Goal: Find specific page/section

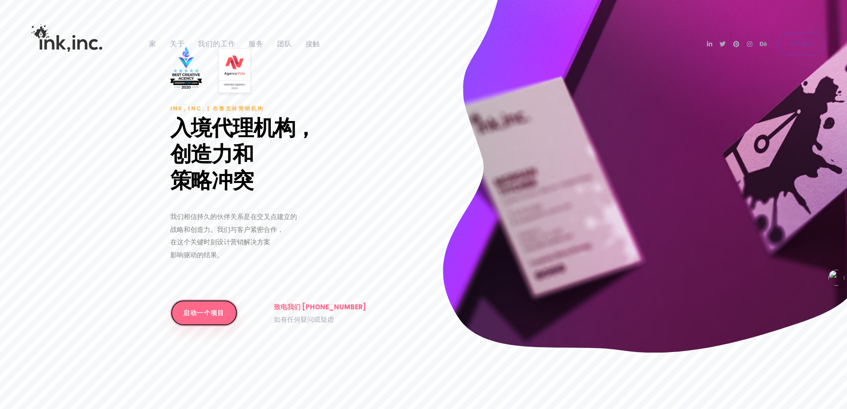
click at [191, 309] on font "启动一个项目" at bounding box center [203, 312] width 41 height 9
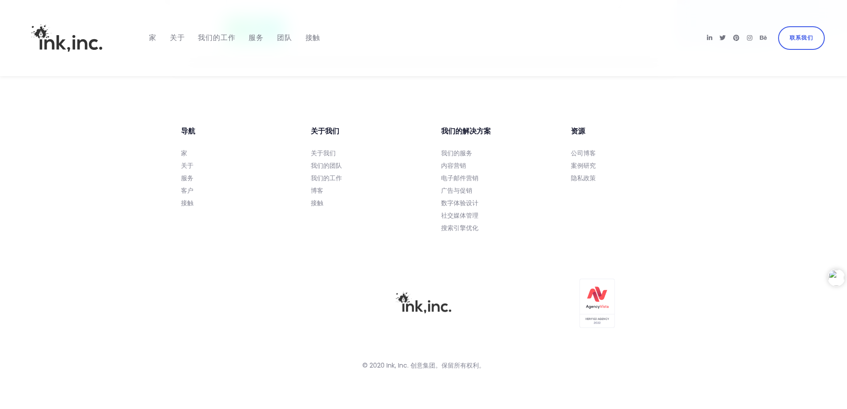
scroll to position [3193, 0]
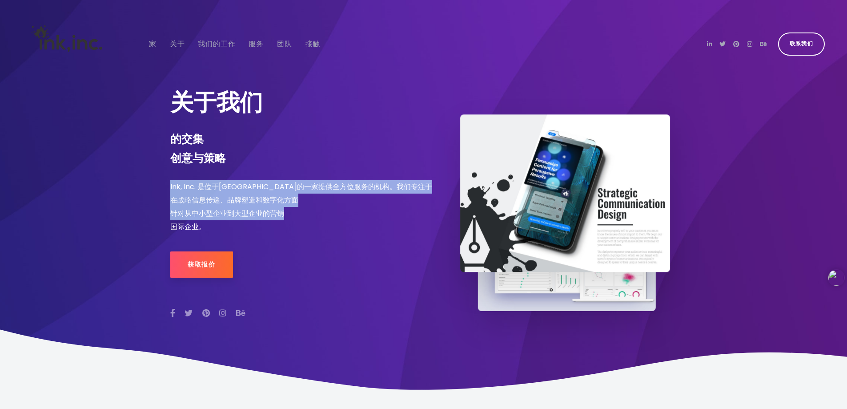
drag, startPoint x: 166, startPoint y: 189, endPoint x: 322, endPoint y: 219, distance: 158.5
click at [322, 219] on div "关于我们 的交集 创意与策略 Ink, Inc. 是位于[GEOGRAPHIC_DATA]的一家提供全方位服务的机构。我们专注于 在战略信息传递、品牌塑造和数…" at bounding box center [294, 204] width 260 height 245
click at [221, 200] on font "在战略信息传递、品牌塑造和数字化方面" at bounding box center [234, 200] width 128 height 10
drag, startPoint x: 212, startPoint y: 186, endPoint x: 386, endPoint y: 196, distance: 173.7
click at [382, 194] on span "Ink, Inc. 是位于[GEOGRAPHIC_DATA]的一家提供全方位服务的机构。我们专注于 在战略信息传递、品牌塑造和数字化方面 针对从中小型企业到大…" at bounding box center [301, 206] width 262 height 53
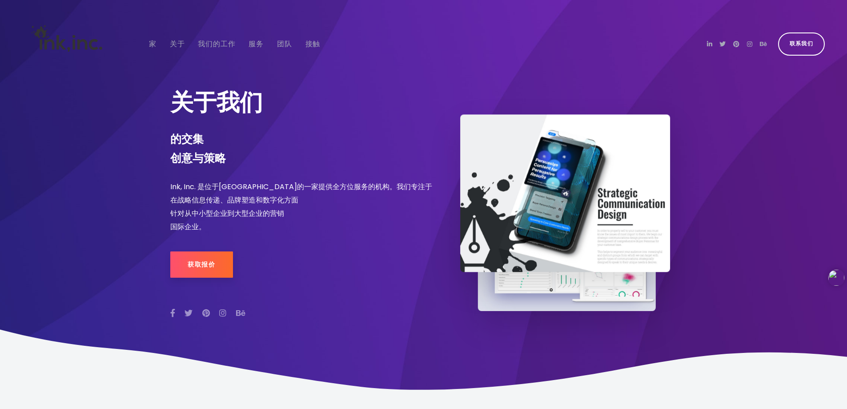
click at [302, 209] on div "针对从中小型企业到大型企业的营销" at bounding box center [301, 213] width 262 height 13
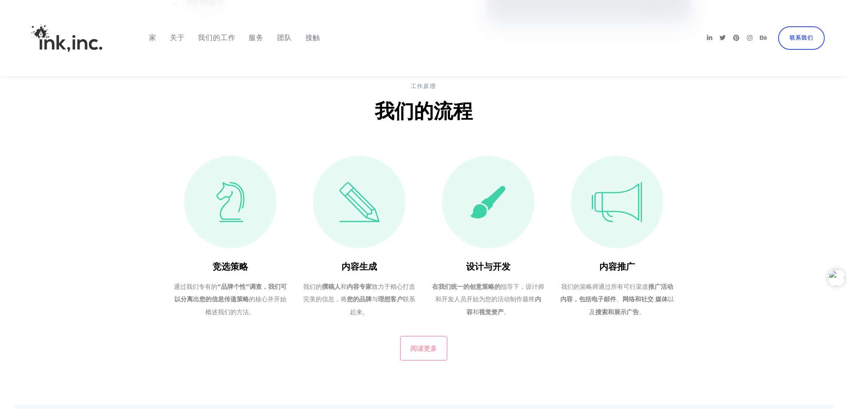
scroll to position [1690, 0]
